Goal: Information Seeking & Learning: Learn about a topic

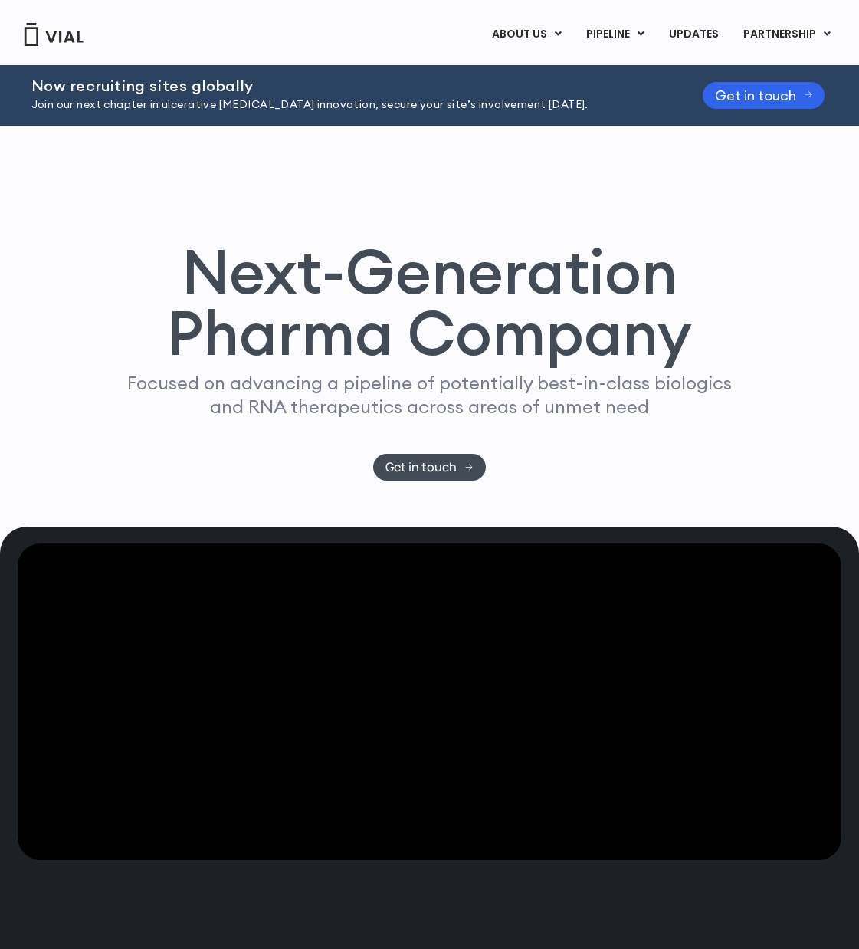
click at [618, 67] on link "TL1A HLE" at bounding box center [647, 73] width 134 height 24
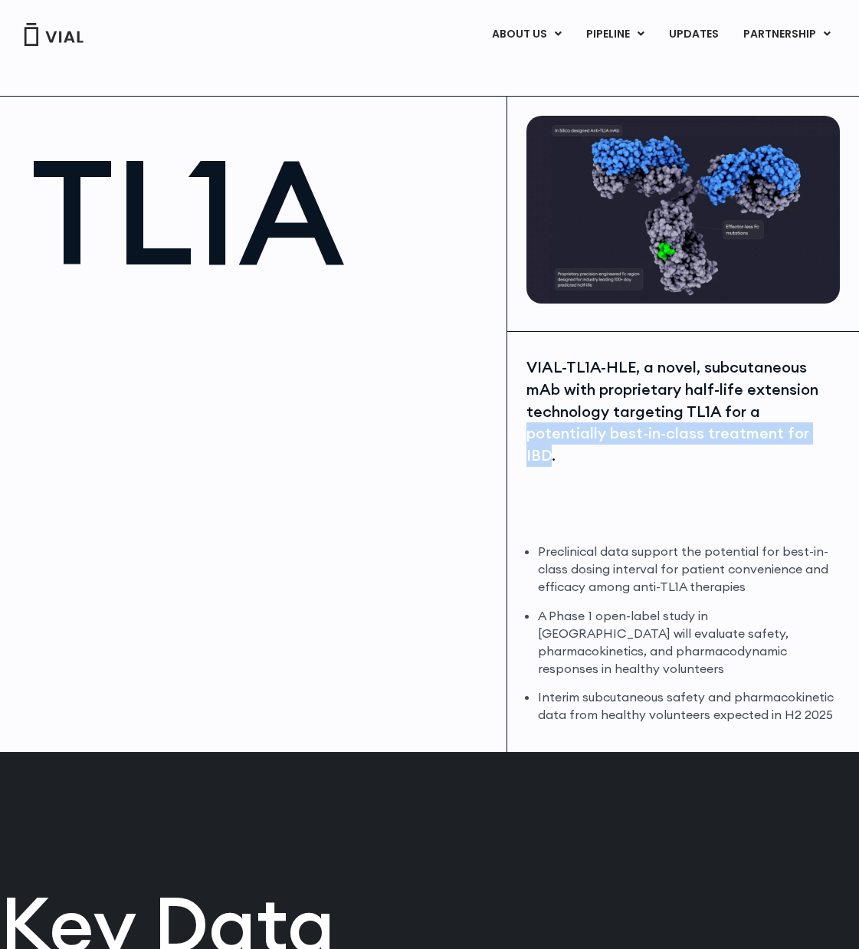
drag, startPoint x: 761, startPoint y: 416, endPoint x: 747, endPoint y: 434, distance: 22.5
click at [747, 434] on div "VIAL-TL1A-HLE, a novel, subcutaneous mAb with proprietary half-life extension t…" at bounding box center [684, 411] width 314 height 110
copy div "potentially best-in-class treatment for IBD"
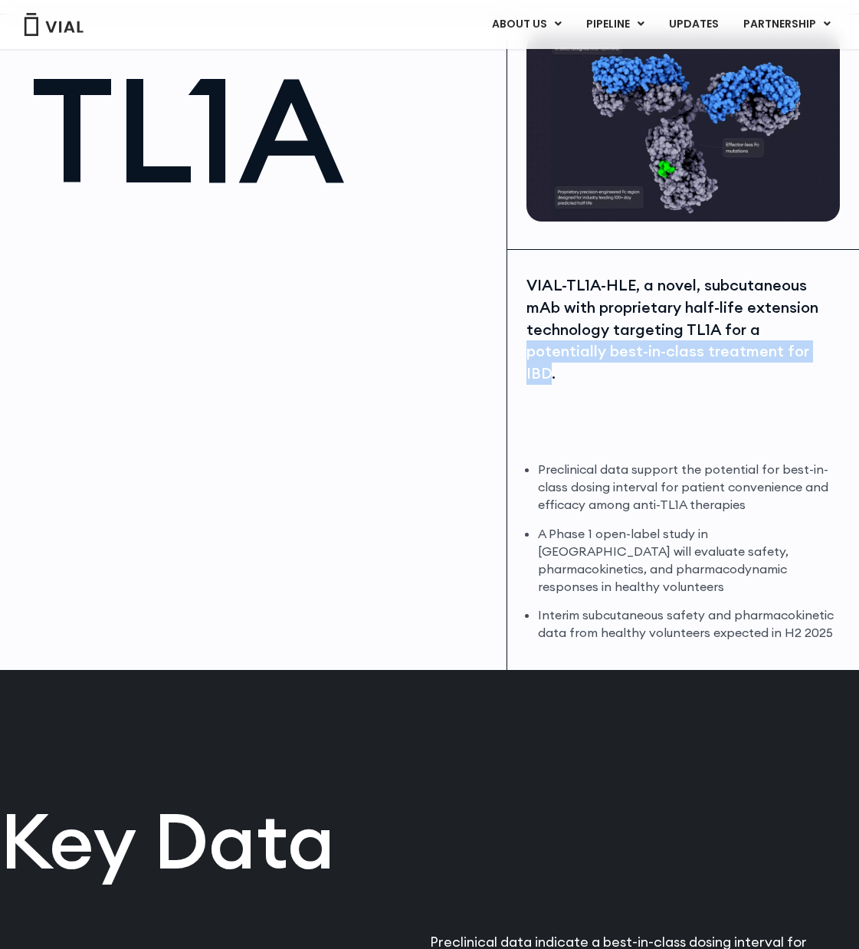
scroll to position [156, 0]
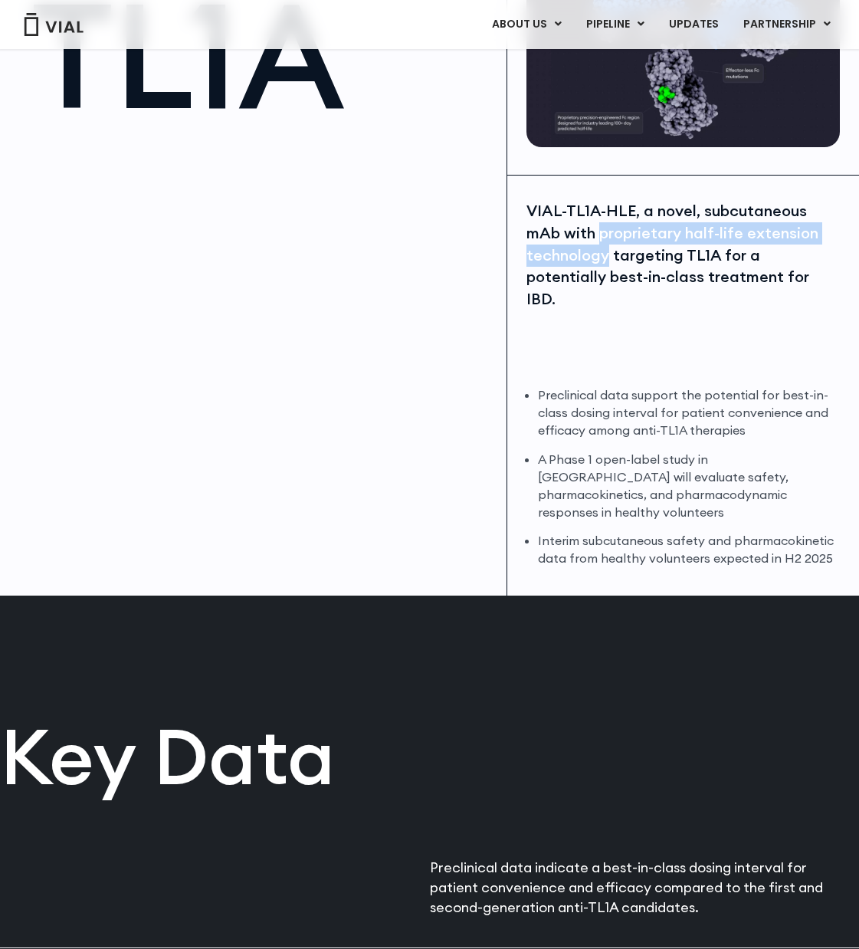
drag, startPoint x: 603, startPoint y: 235, endPoint x: 609, endPoint y: 263, distance: 28.4
click at [609, 263] on div "VIAL-TL1A-HLE, a novel, subcutaneous mAb with proprietary half-life extension t…" at bounding box center [684, 255] width 314 height 110
copy div "proprietary half-life extension technology"
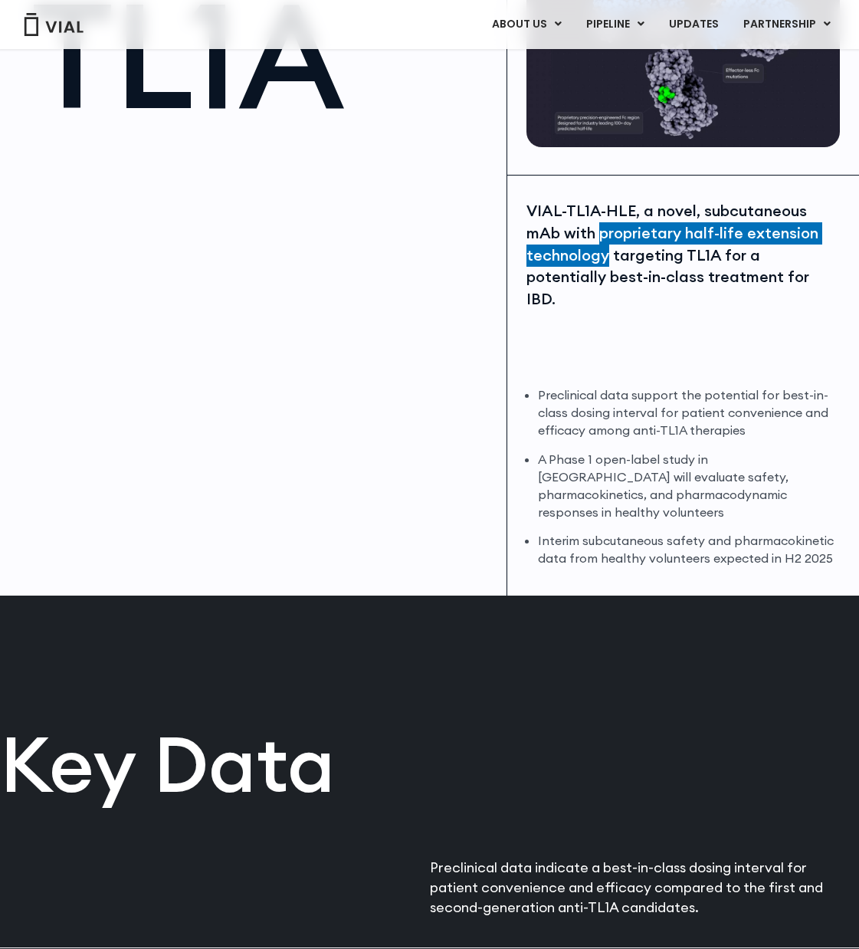
scroll to position [0, 0]
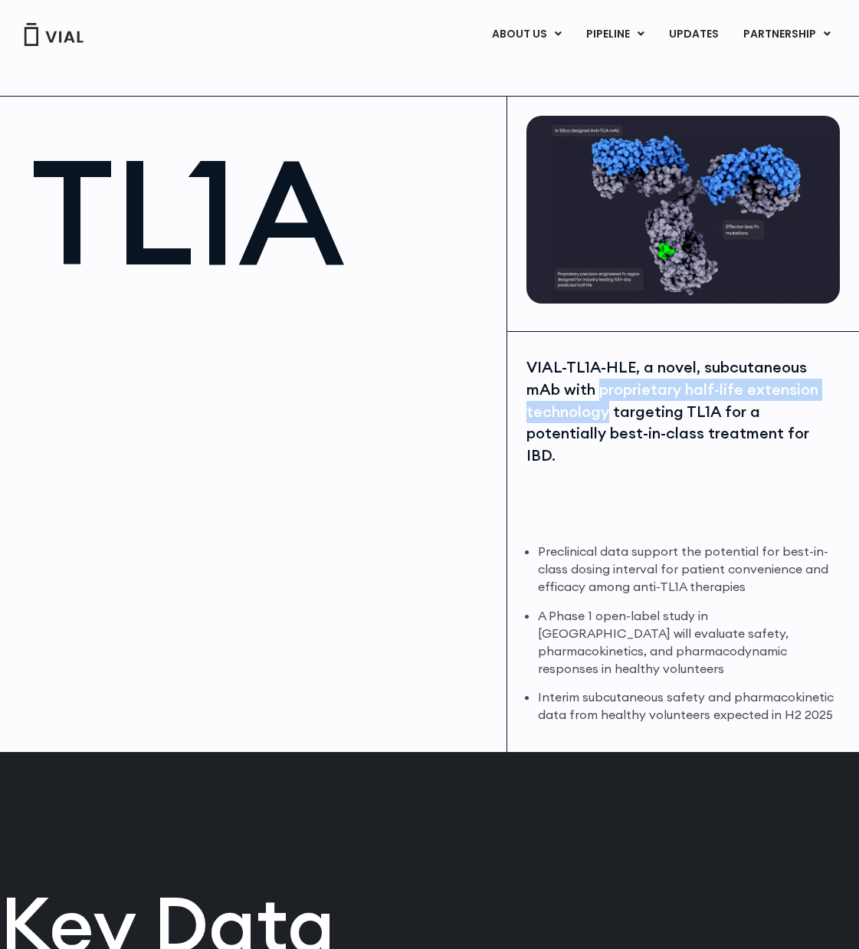
click at [617, 228] on img at bounding box center [684, 210] width 314 height 189
click at [642, 193] on img at bounding box center [684, 210] width 314 height 189
